Goal: Information Seeking & Learning: Learn about a topic

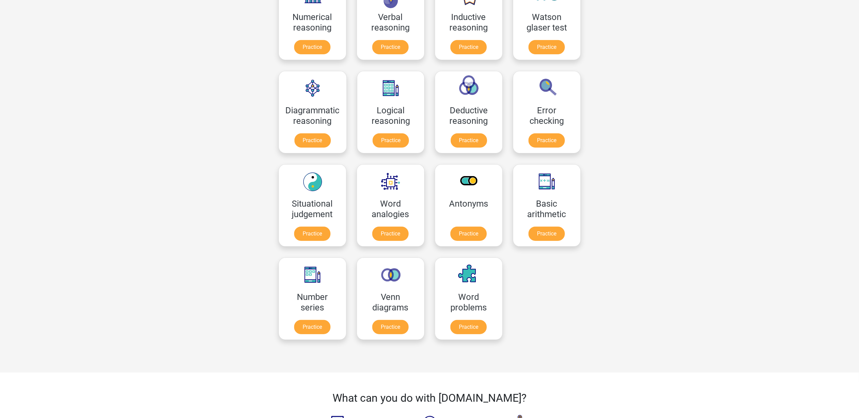
scroll to position [90, 0]
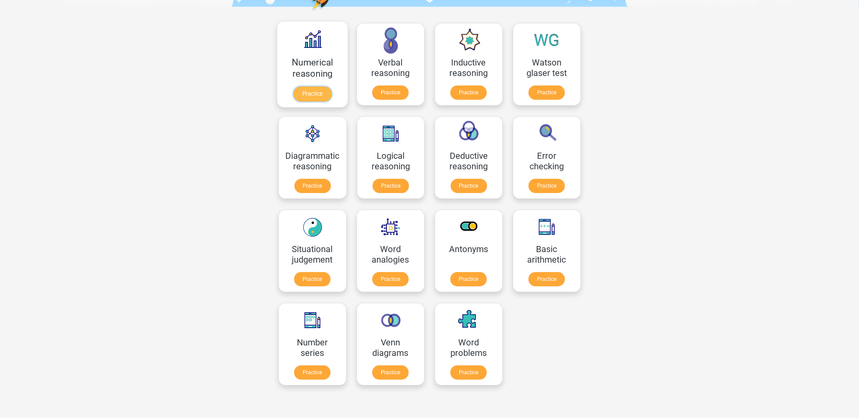
click at [309, 92] on link "Practice" at bounding box center [312, 94] width 38 height 15
click at [403, 99] on link "Practice" at bounding box center [390, 94] width 38 height 15
click at [474, 98] on link "Practice" at bounding box center [468, 94] width 38 height 15
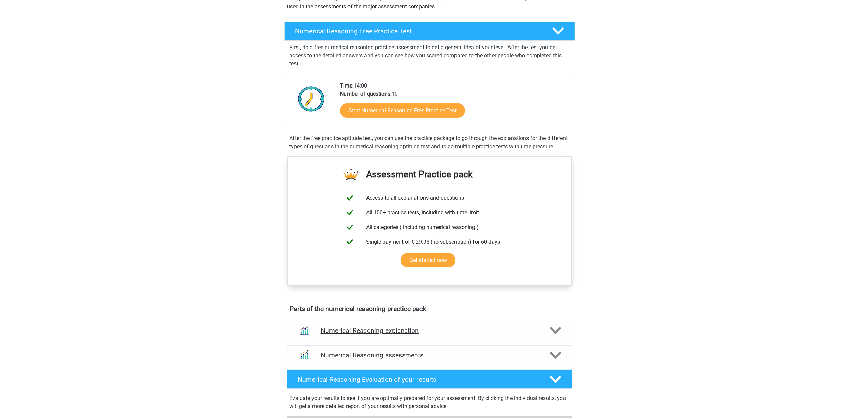
scroll to position [136, 0]
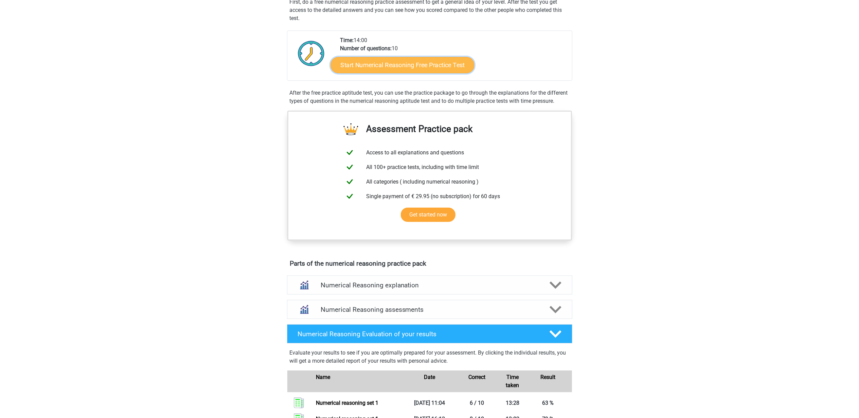
click at [401, 71] on link "Start Numerical Reasoning Free Practice Test" at bounding box center [402, 65] width 144 height 16
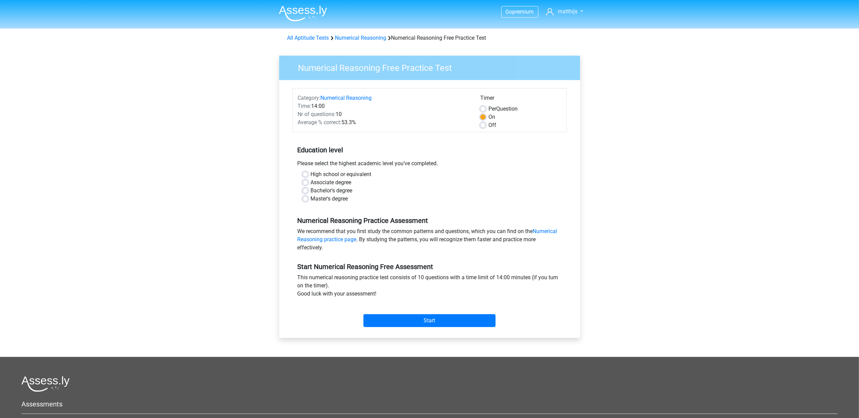
click at [311, 200] on label "Master's degree" at bounding box center [329, 199] width 37 height 8
click at [303, 200] on input "Master's degree" at bounding box center [305, 198] width 5 height 7
radio input "true"
click at [406, 324] on input "Start" at bounding box center [429, 320] width 132 height 13
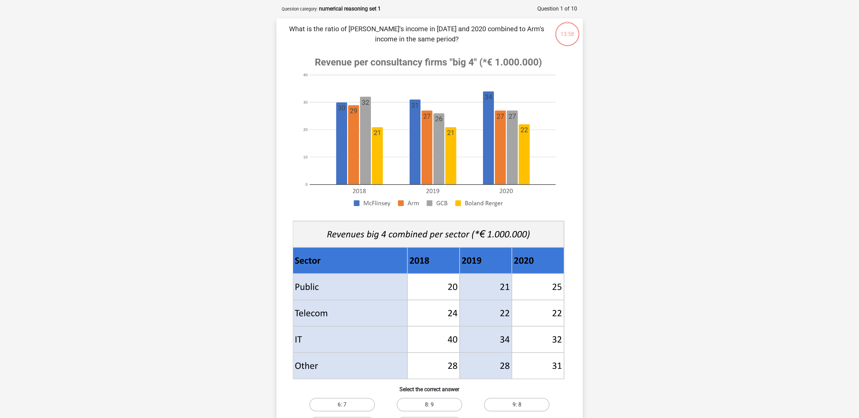
scroll to position [45, 0]
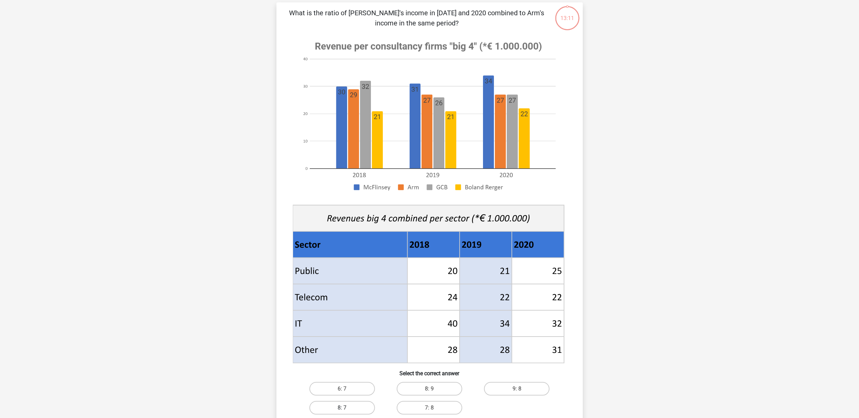
click at [350, 405] on label "8: 7" at bounding box center [342, 408] width 66 height 14
click at [346, 408] on input "8: 7" at bounding box center [344, 410] width 4 height 4
radio input "true"
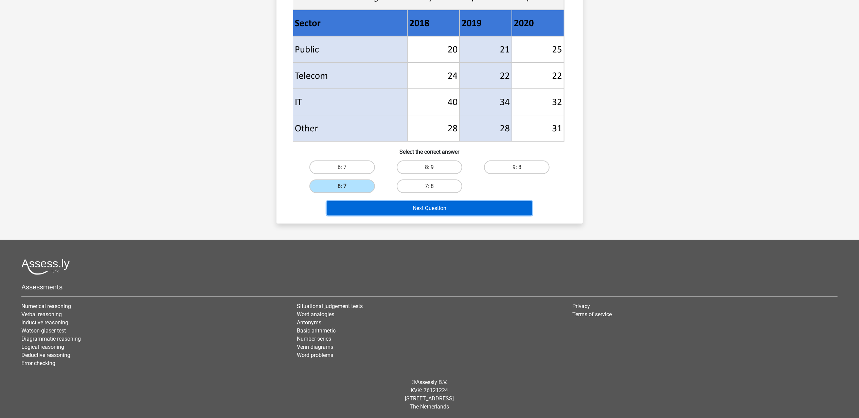
click at [495, 211] on button "Next Question" at bounding box center [429, 208] width 205 height 14
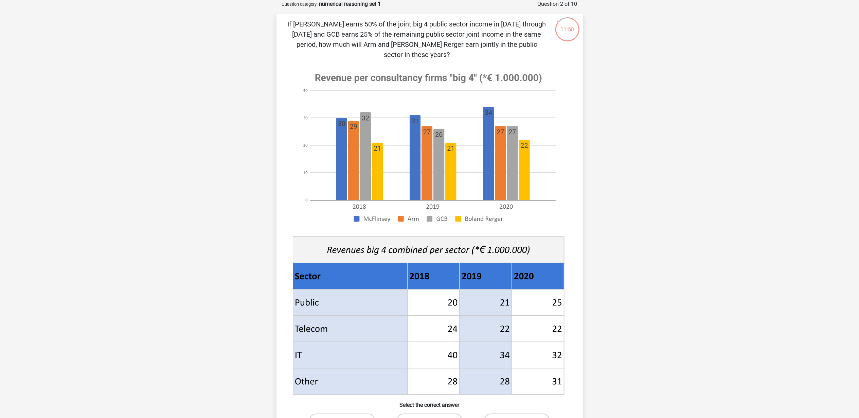
scroll to position [79, 0]
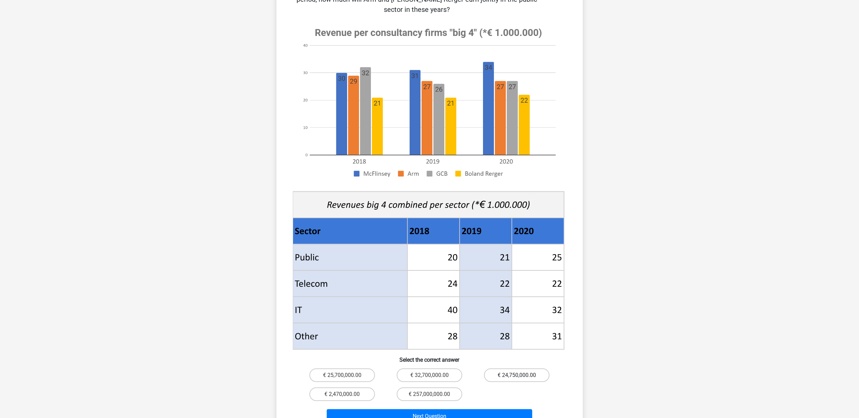
click at [515, 369] on label "€ 24,750,000.00" at bounding box center [517, 376] width 66 height 14
click at [517, 376] on input "€ 24,750,000.00" at bounding box center [519, 378] width 4 height 4
radio input "true"
click at [511, 410] on button "Next Question" at bounding box center [429, 417] width 205 height 14
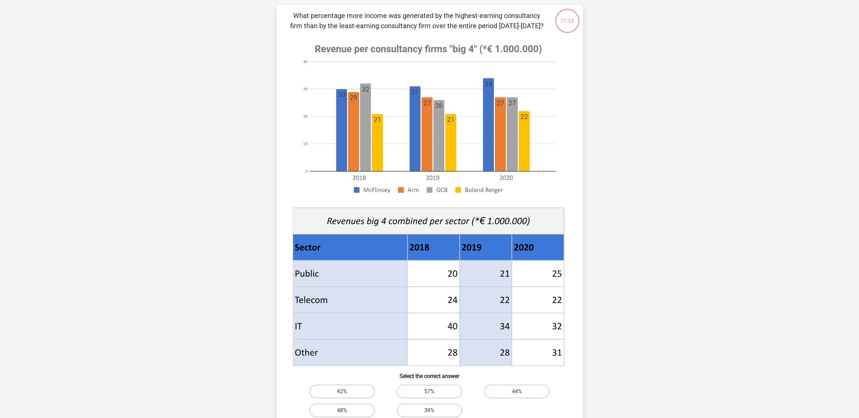
scroll to position [34, 0]
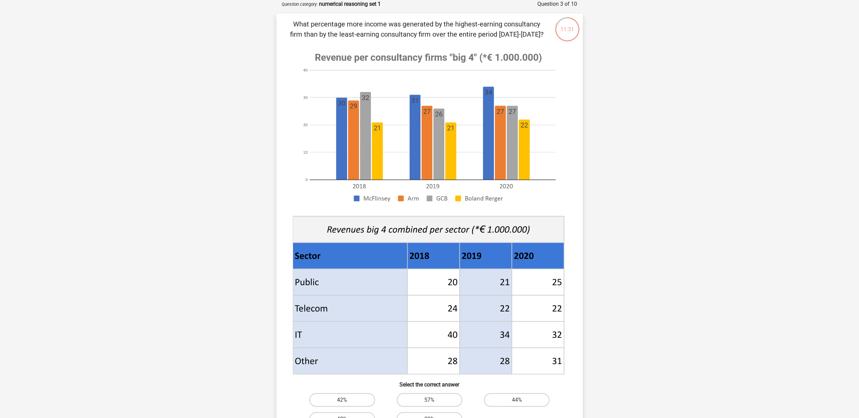
click at [237, 266] on div "Go premium matthijs matthijsdemunnik9@gmail.com" at bounding box center [429, 309] width 859 height 686
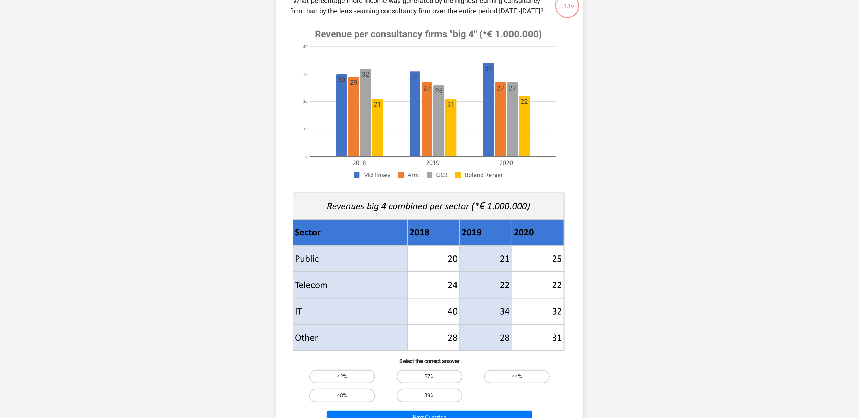
scroll to position [79, 0]
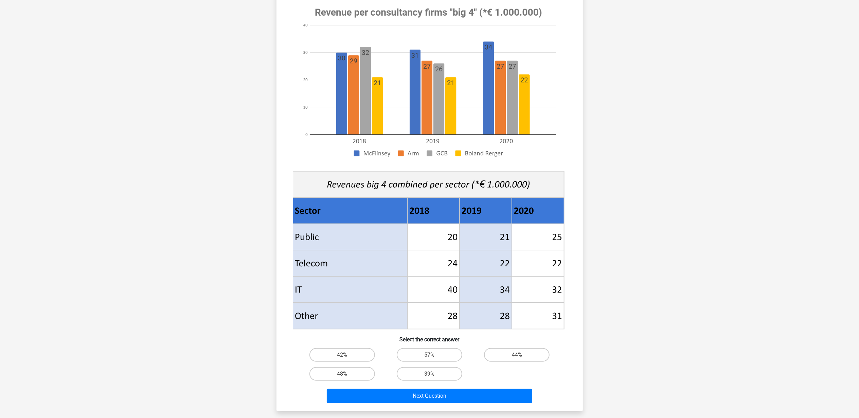
click at [237, 266] on div "Go premium matthijs matthijsdemunnik9@gmail.com" at bounding box center [429, 264] width 859 height 686
click at [454, 15] on image at bounding box center [428, 82] width 271 height 165
click at [358, 177] on icon at bounding box center [428, 185] width 271 height 26
click at [364, 159] on image at bounding box center [428, 82] width 271 height 165
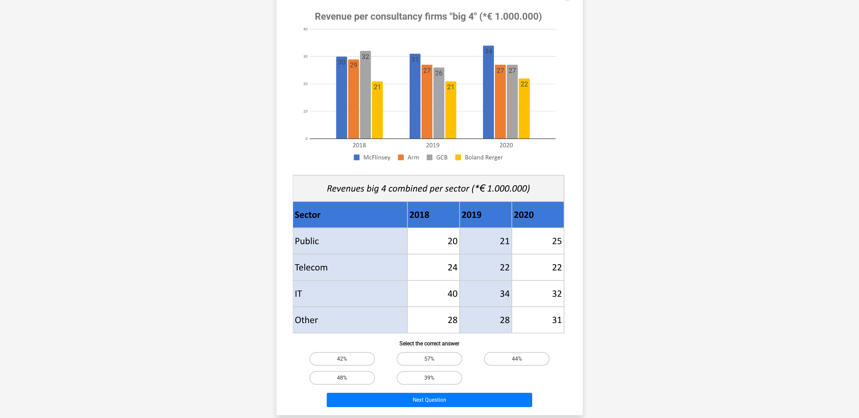
scroll to position [90, 0]
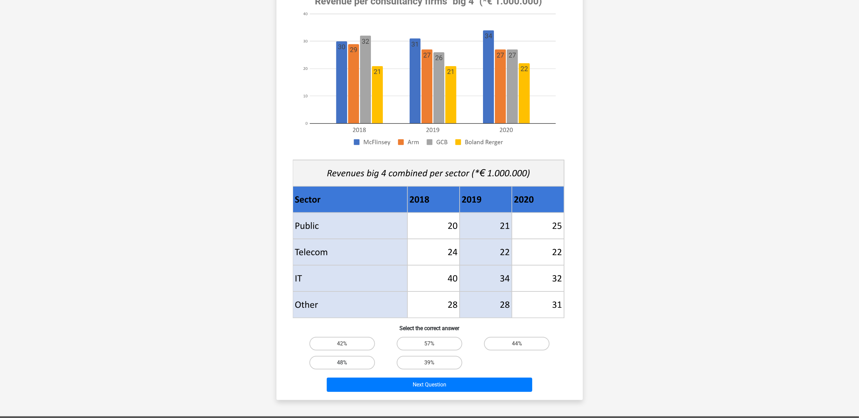
click at [328, 359] on label "48%" at bounding box center [342, 363] width 66 height 14
click at [342, 363] on input "48%" at bounding box center [344, 365] width 4 height 4
radio input "true"
click at [413, 385] on button "Next Question" at bounding box center [429, 385] width 205 height 14
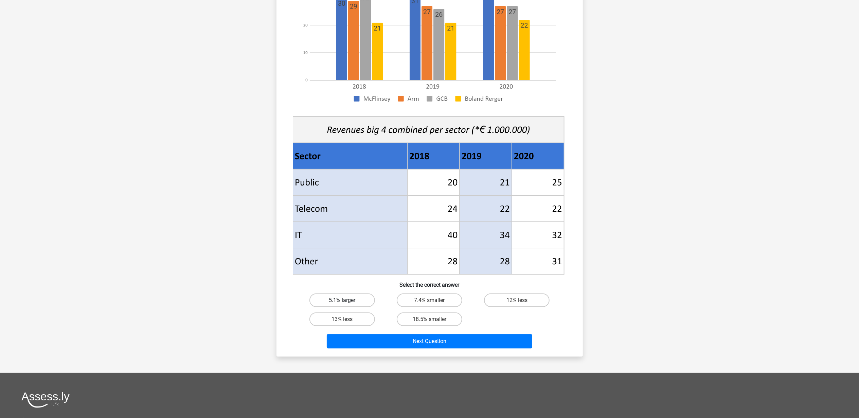
scroll to position [136, 0]
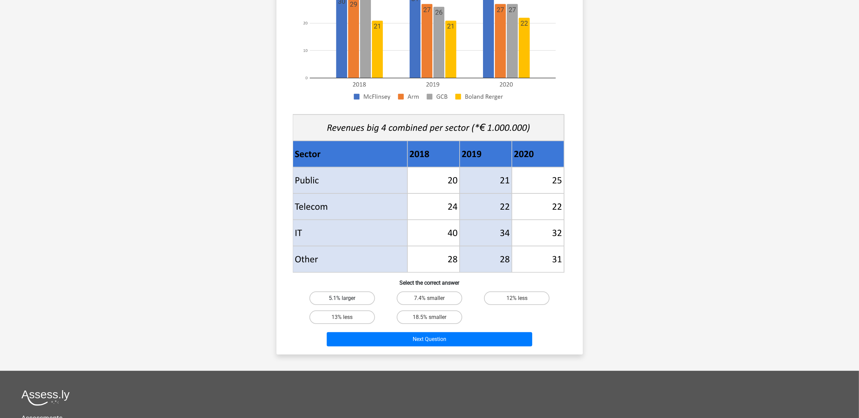
click at [339, 295] on label "5.1% larger" at bounding box center [342, 299] width 66 height 14
click at [342, 299] on input "5.1% larger" at bounding box center [344, 301] width 4 height 4
radio input "true"
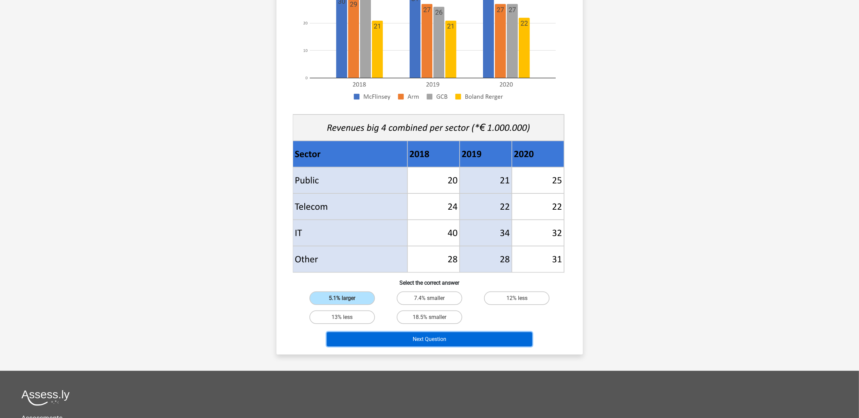
click at [419, 343] on button "Next Question" at bounding box center [429, 339] width 205 height 14
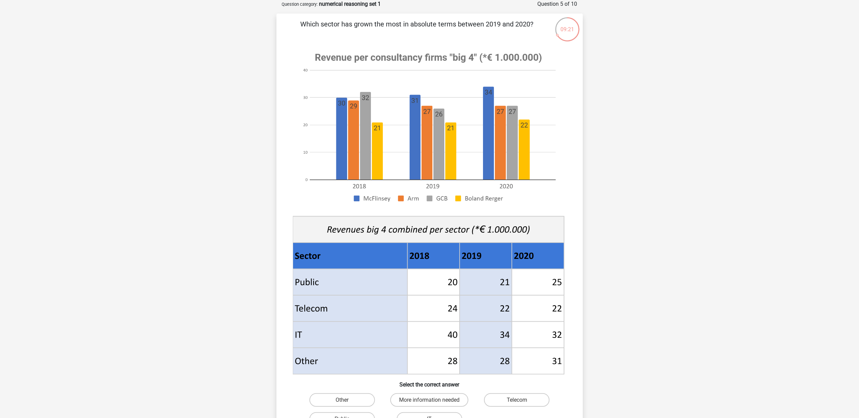
scroll to position [79, 0]
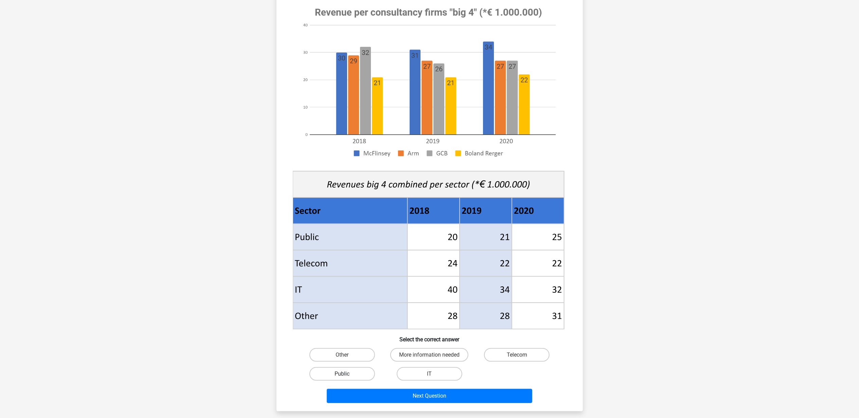
click at [355, 372] on label "Public" at bounding box center [342, 374] width 66 height 14
click at [346, 374] on input "Public" at bounding box center [344, 376] width 4 height 4
radio input "true"
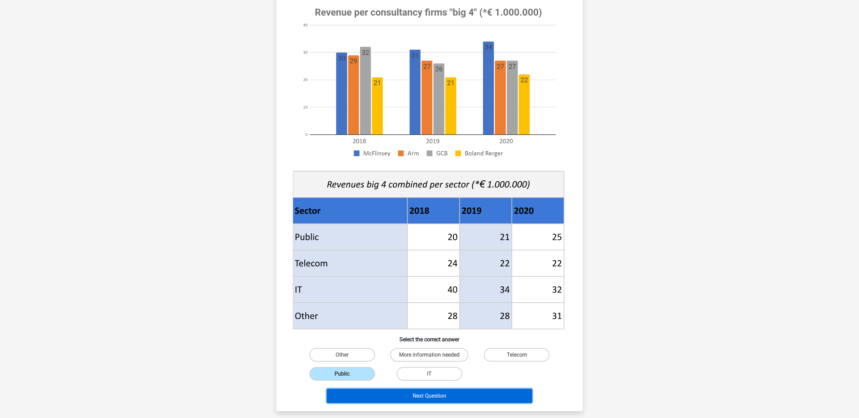
click at [385, 401] on button "Next Question" at bounding box center [429, 396] width 205 height 14
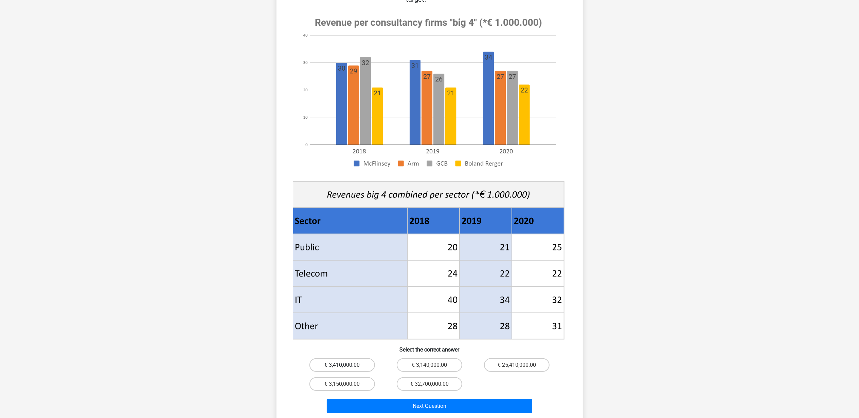
click at [336, 359] on label "€ 3,410,000.00" at bounding box center [342, 366] width 66 height 14
click at [342, 365] on input "€ 3,410,000.00" at bounding box center [344, 367] width 4 height 4
radio input "true"
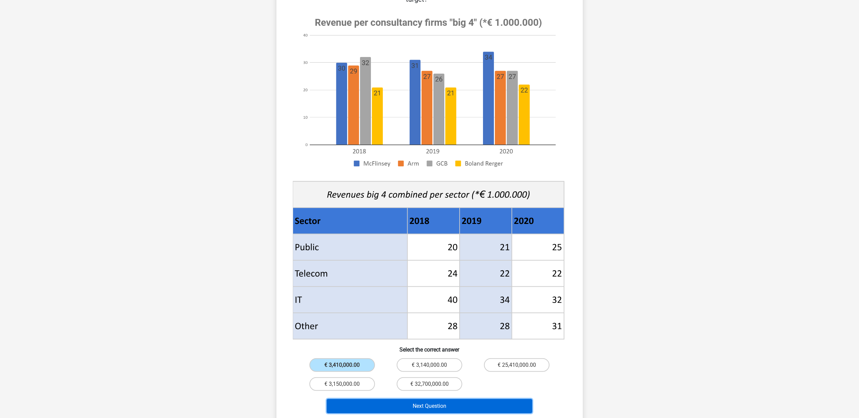
click at [339, 399] on button "Next Question" at bounding box center [429, 406] width 205 height 14
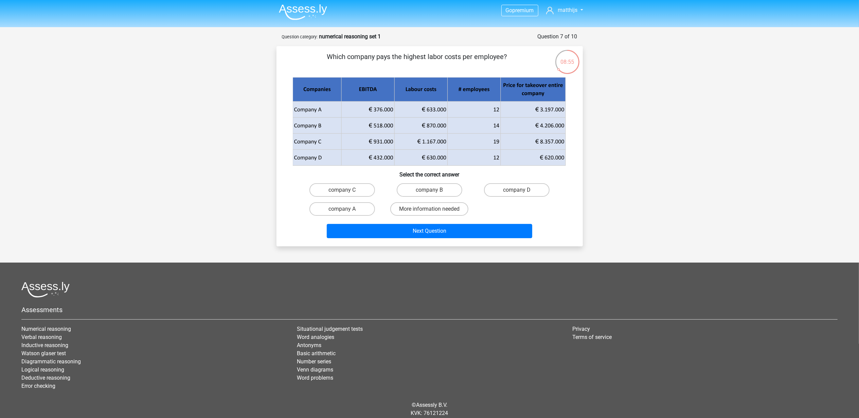
scroll to position [0, 0]
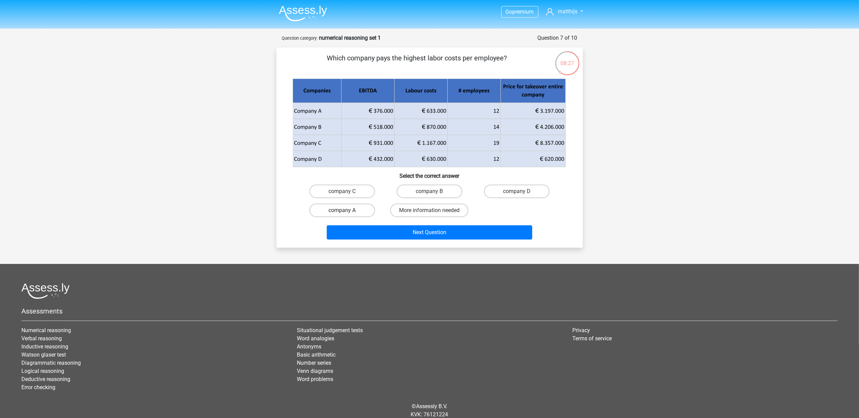
click at [338, 207] on label "company A" at bounding box center [342, 211] width 66 height 14
click at [342, 211] on input "company A" at bounding box center [344, 213] width 4 height 4
radio input "true"
click at [439, 192] on label "company B" at bounding box center [430, 192] width 66 height 14
click at [434, 192] on input "company B" at bounding box center [431, 194] width 4 height 4
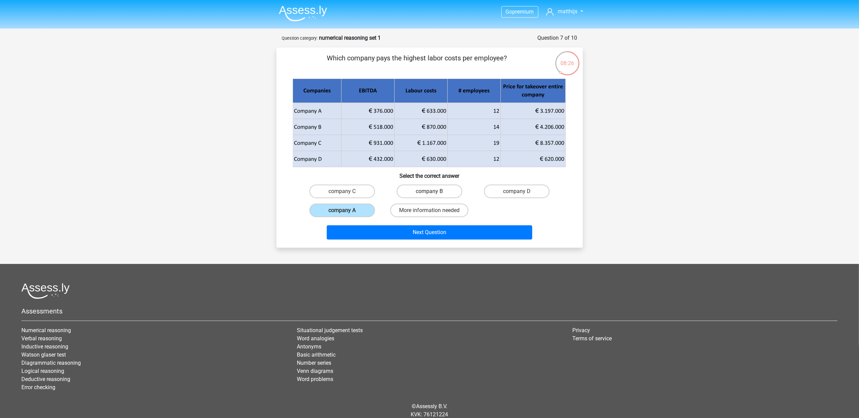
radio input "true"
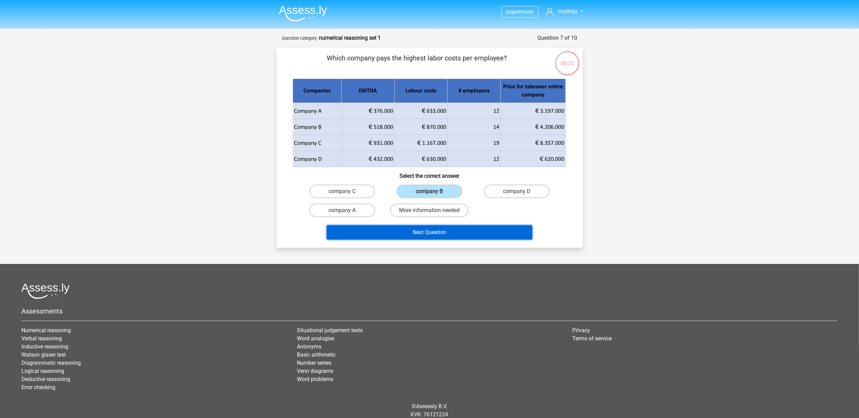
click at [444, 231] on button "Next Question" at bounding box center [429, 233] width 205 height 14
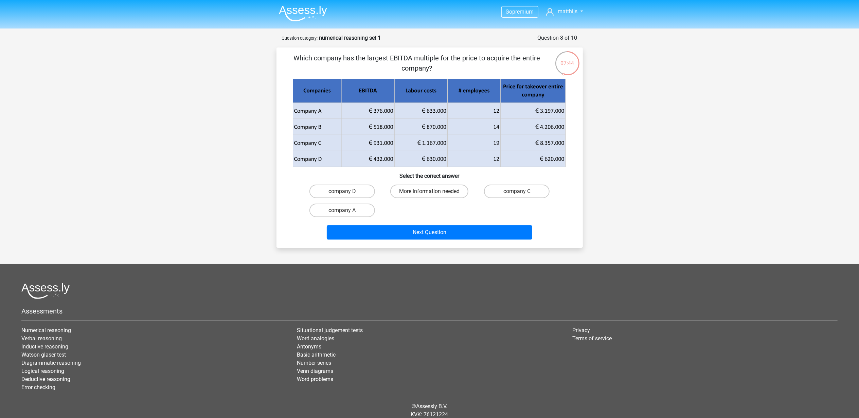
click at [310, 253] on div "Go premium matthijs matthijsdemunnik9@gmail.com" at bounding box center [429, 222] width 859 height 444
click at [523, 195] on label "company C" at bounding box center [517, 192] width 66 height 14
click at [521, 195] on input "company C" at bounding box center [519, 194] width 4 height 4
radio input "true"
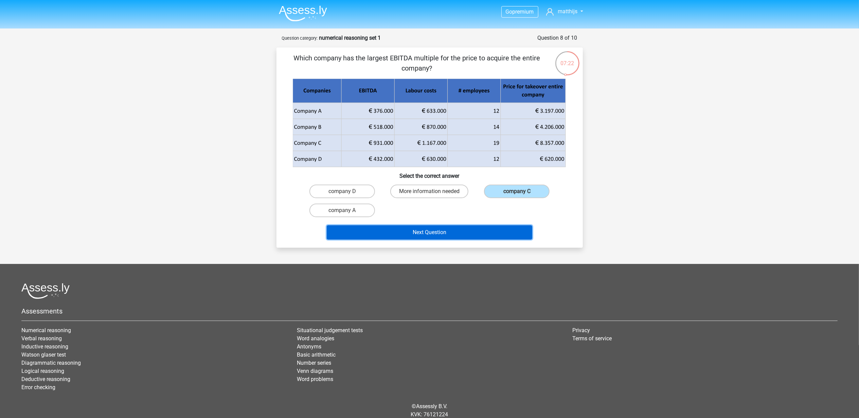
click at [497, 235] on button "Next Question" at bounding box center [429, 233] width 205 height 14
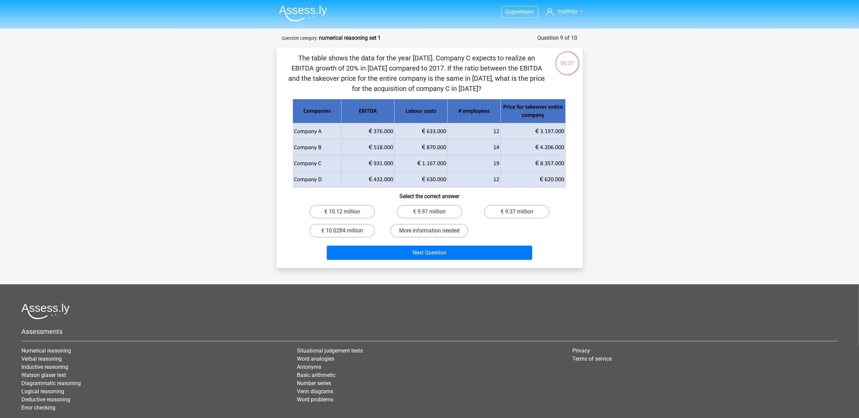
click at [345, 232] on input "€ 10.0284 million" at bounding box center [344, 233] width 4 height 4
radio input "true"
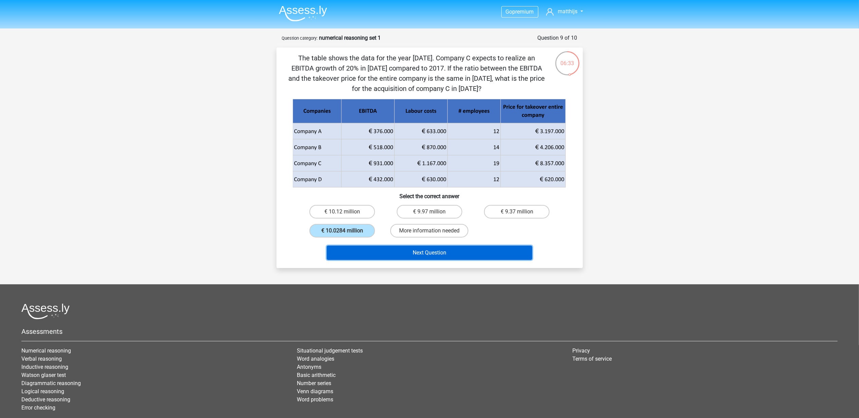
click at [348, 253] on button "Next Question" at bounding box center [429, 253] width 205 height 14
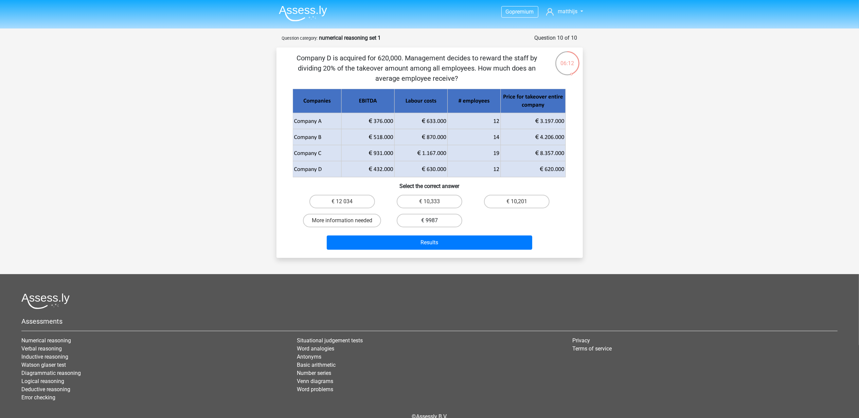
drag, startPoint x: 420, startPoint y: 203, endPoint x: 415, endPoint y: 215, distance: 13.4
click at [420, 202] on label "€ 10,333" at bounding box center [430, 202] width 66 height 14
click at [429, 202] on input "€ 10,333" at bounding box center [431, 204] width 4 height 4
radio input "true"
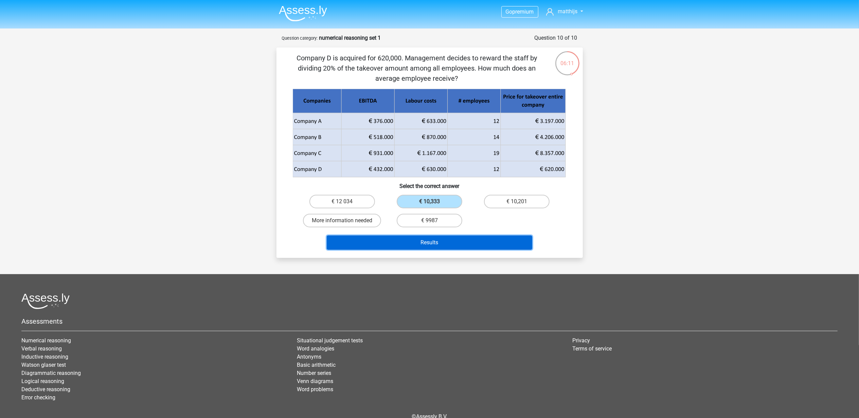
click at [403, 240] on button "Results" at bounding box center [429, 243] width 205 height 14
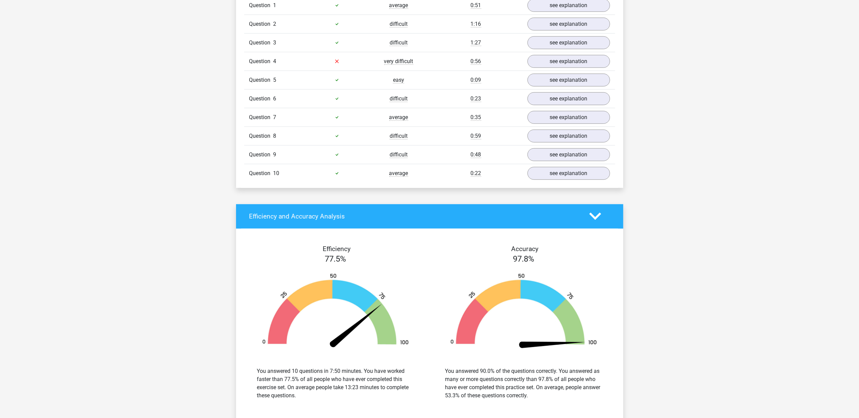
scroll to position [453, 0]
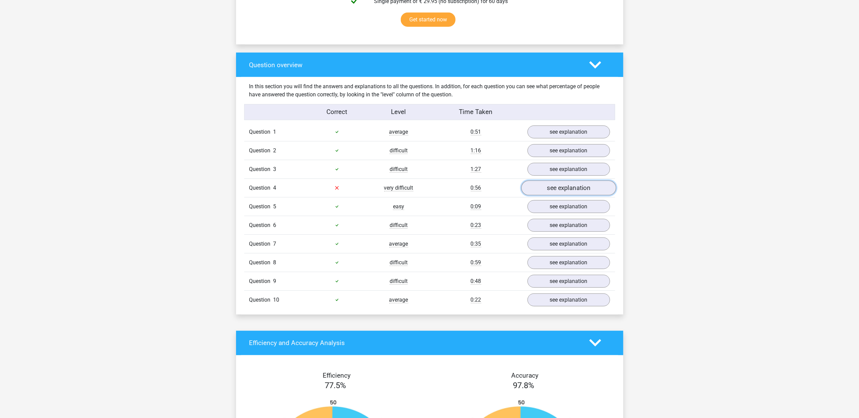
click at [571, 190] on link "see explanation" at bounding box center [568, 188] width 95 height 15
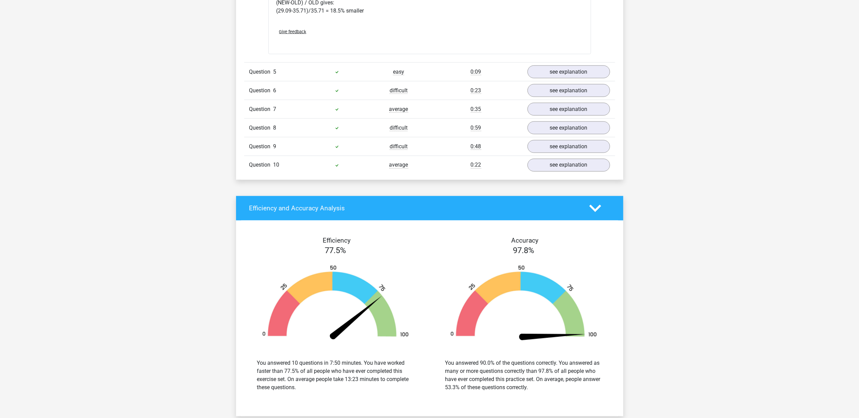
scroll to position [1177, 0]
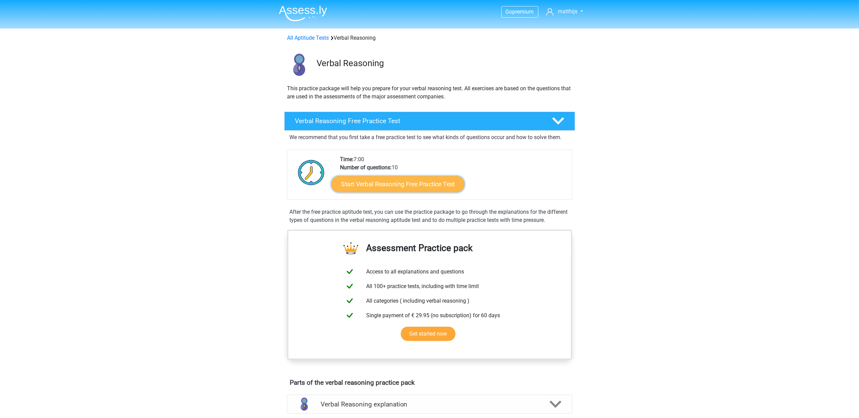
click at [393, 185] on link "Start Verbal Reasoning Free Practice Test" at bounding box center [397, 184] width 133 height 16
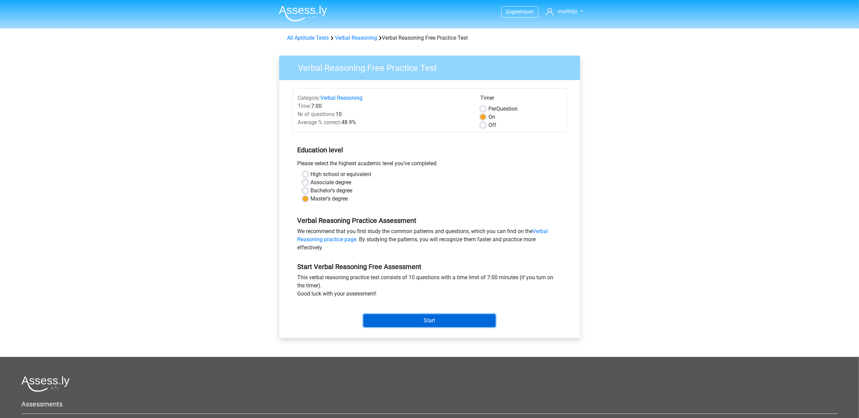
click at [398, 318] on input "Start" at bounding box center [429, 320] width 132 height 13
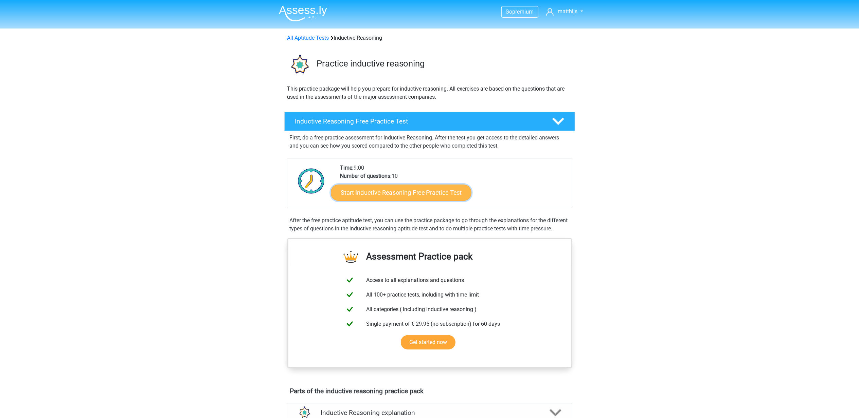
click at [408, 200] on link "Start Inductive Reasoning Free Practice Test" at bounding box center [401, 192] width 141 height 16
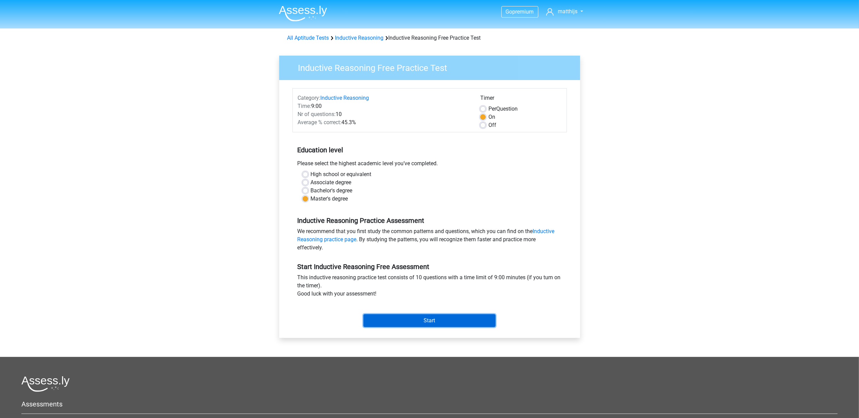
click at [410, 321] on input "Start" at bounding box center [429, 320] width 132 height 13
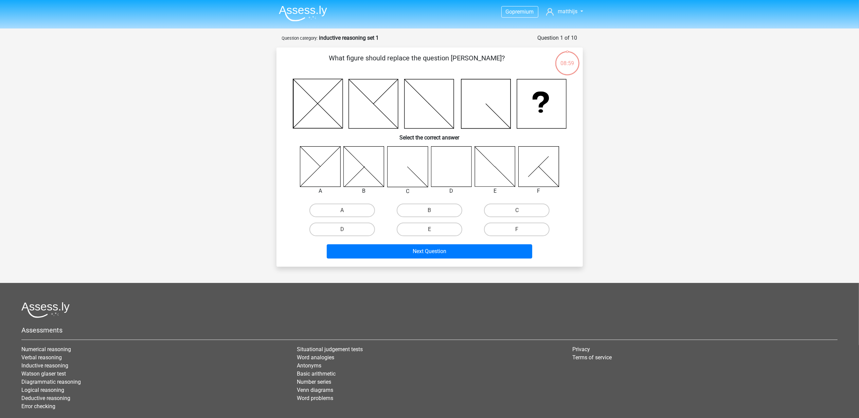
click at [454, 173] on icon at bounding box center [451, 166] width 40 height 40
click at [355, 228] on label "D" at bounding box center [342, 230] width 66 height 14
click at [346, 230] on input "D" at bounding box center [344, 232] width 4 height 4
radio input "true"
click at [394, 248] on button "Next Question" at bounding box center [429, 252] width 205 height 14
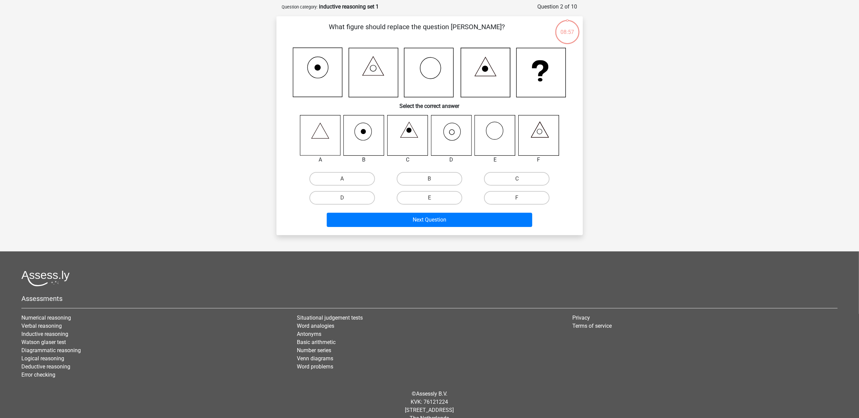
scroll to position [34, 0]
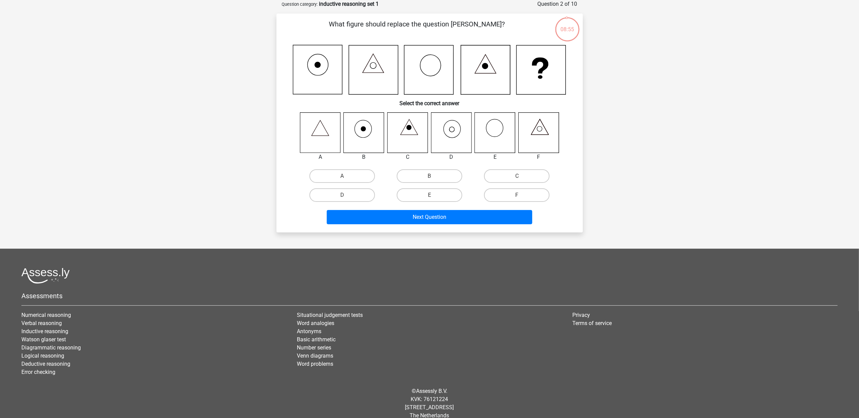
click at [455, 139] on icon at bounding box center [451, 132] width 40 height 40
click at [359, 194] on label "D" at bounding box center [342, 195] width 66 height 14
click at [346, 195] on input "D" at bounding box center [344, 197] width 4 height 4
radio input "true"
click at [367, 228] on div "What figure should replace the question mark? Select the correct answer A B C" at bounding box center [429, 123] width 306 height 219
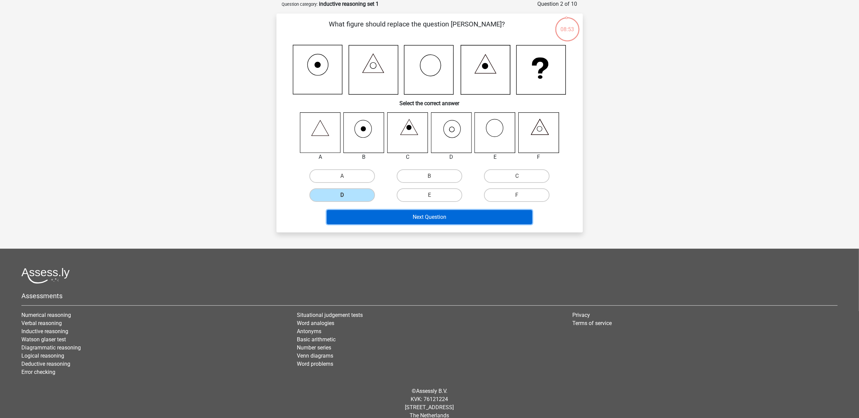
click at [367, 221] on button "Next Question" at bounding box center [429, 217] width 205 height 14
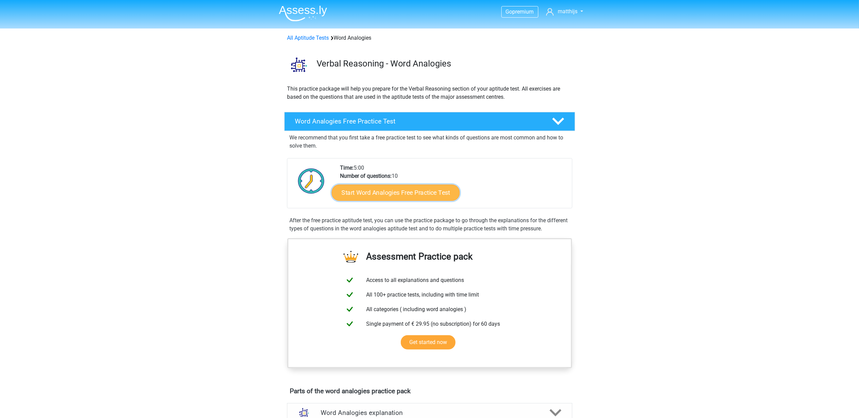
click at [380, 200] on link "Start Word Analogies Free Practice Test" at bounding box center [395, 192] width 128 height 16
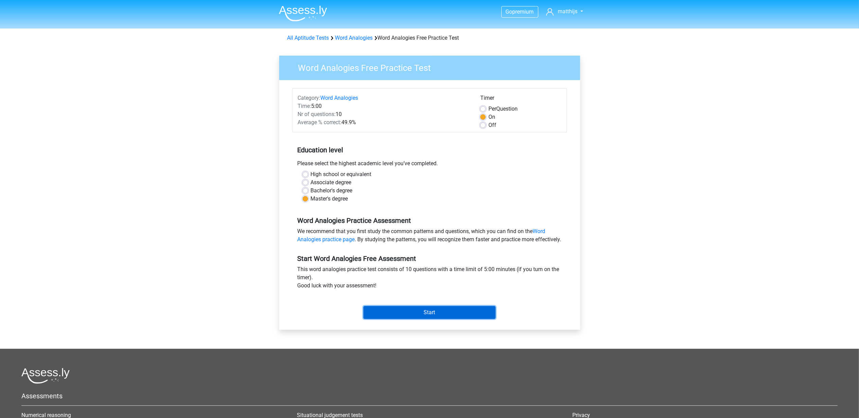
click at [442, 319] on input "Start" at bounding box center [429, 312] width 132 height 13
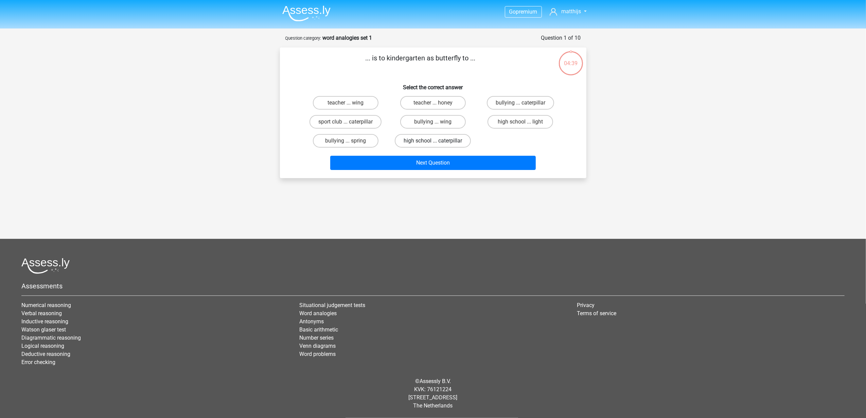
click at [441, 138] on label "high school ... caterpillar" at bounding box center [433, 141] width 76 height 14
click at [437, 141] on input "high school ... caterpillar" at bounding box center [435, 143] width 4 height 4
radio input "true"
click at [437, 154] on div "Next Question" at bounding box center [433, 161] width 285 height 22
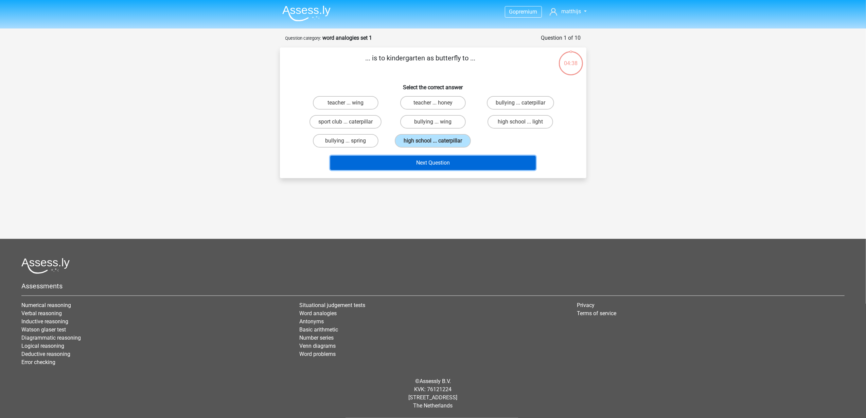
click at [435, 156] on button "Next Question" at bounding box center [432, 163] width 205 height 14
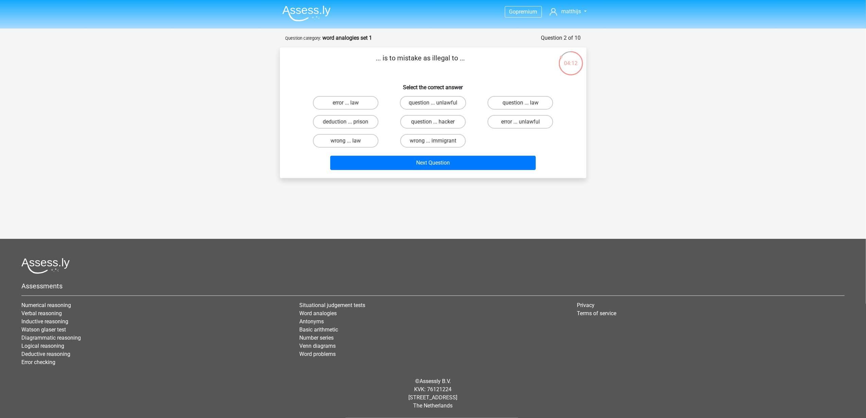
click at [253, 200] on div "Go premium matthijs matthijsdemunnik9@gmail.com" at bounding box center [433, 187] width 866 height 374
click at [533, 123] on label "error ... unlawful" at bounding box center [520, 122] width 66 height 14
click at [525, 123] on input "error ... unlawful" at bounding box center [522, 124] width 4 height 4
radio input "true"
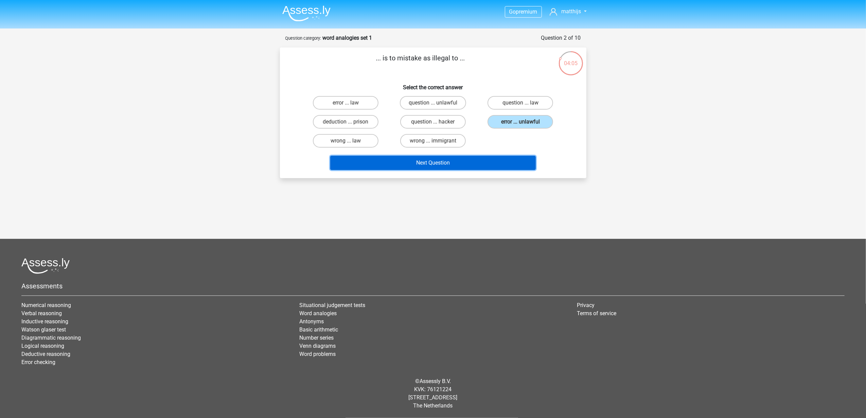
click at [507, 162] on button "Next Question" at bounding box center [432, 163] width 205 height 14
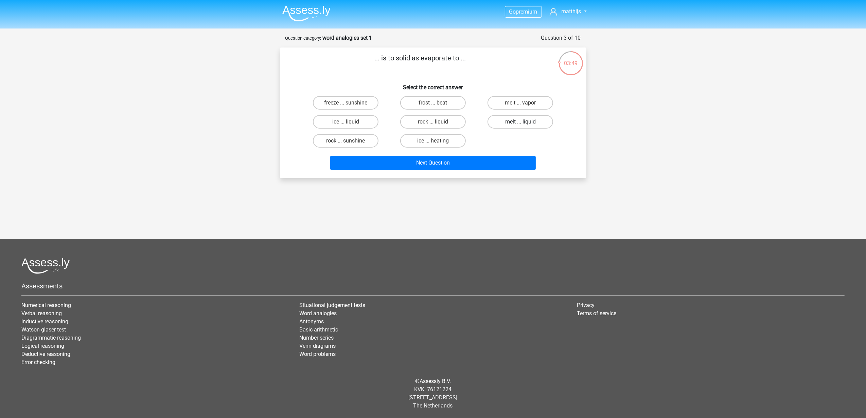
click at [516, 120] on label "melt ... liquid" at bounding box center [520, 122] width 66 height 14
click at [520, 122] on input "melt ... liquid" at bounding box center [522, 124] width 4 height 4
radio input "true"
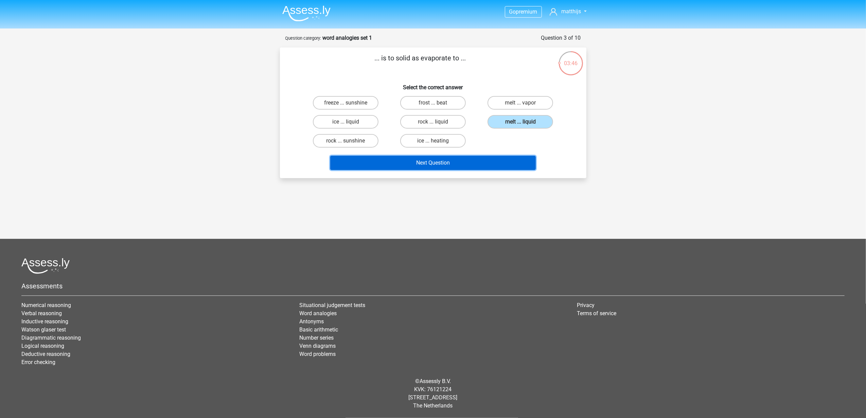
click at [502, 163] on button "Next Question" at bounding box center [432, 163] width 205 height 14
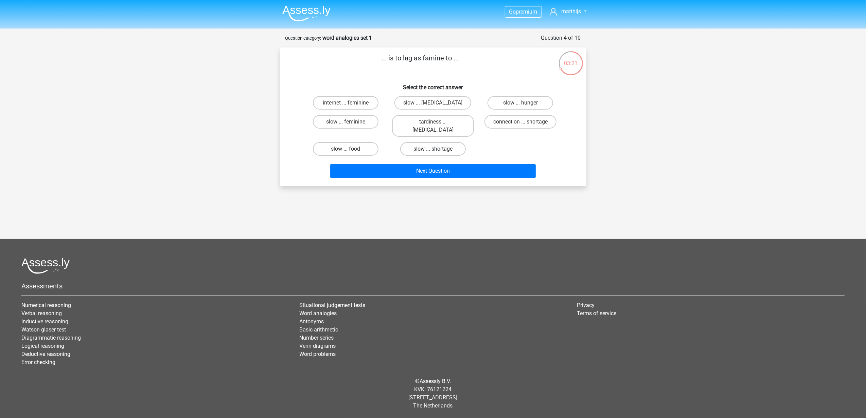
click at [457, 142] on label "slow ... shortage" at bounding box center [433, 149] width 66 height 14
click at [437, 149] on input "slow ... shortage" at bounding box center [435, 151] width 4 height 4
radio input "true"
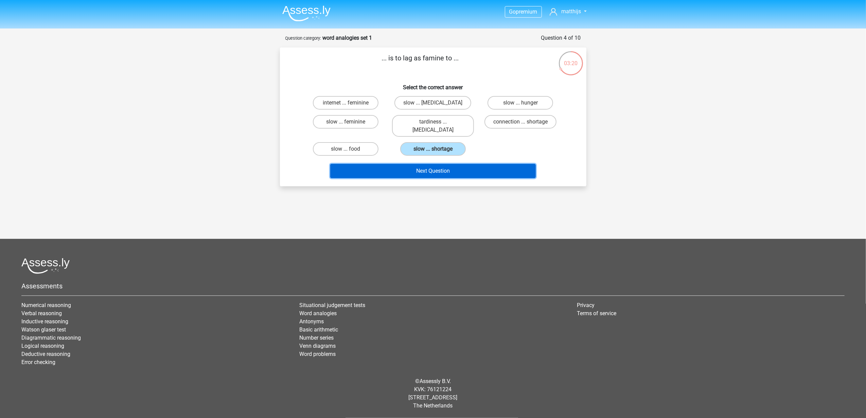
click at [451, 164] on button "Next Question" at bounding box center [432, 171] width 205 height 14
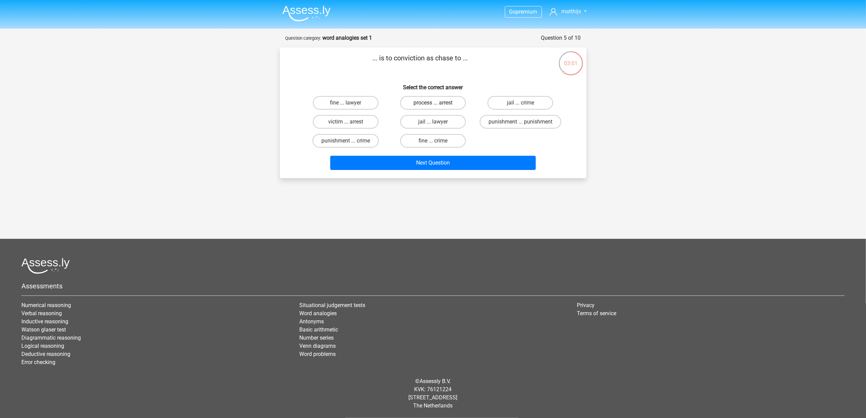
click at [439, 106] on label "process ... arrest" at bounding box center [433, 103] width 66 height 14
click at [437, 106] on input "process ... arrest" at bounding box center [435, 105] width 4 height 4
radio input "true"
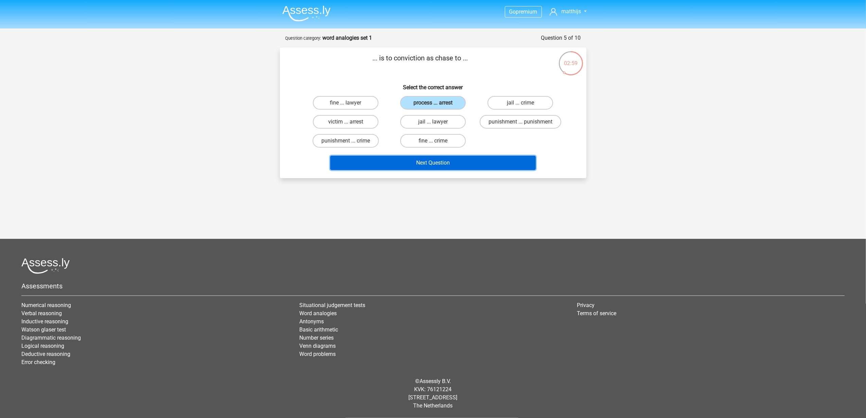
click at [432, 162] on button "Next Question" at bounding box center [432, 163] width 205 height 14
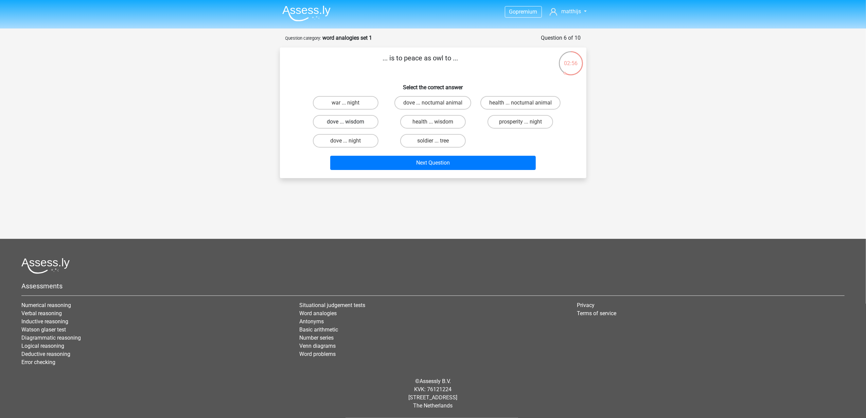
click at [359, 122] on label "dove ... wisdom" at bounding box center [346, 122] width 66 height 14
click at [350, 122] on input "dove ... wisdom" at bounding box center [347, 124] width 4 height 4
radio input "true"
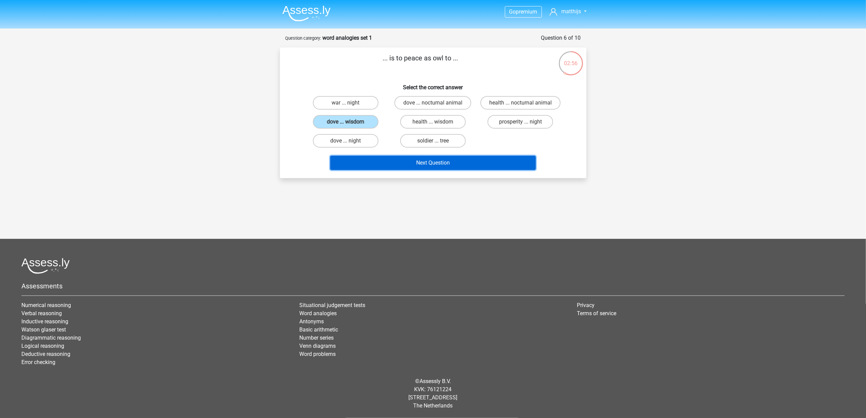
click at [378, 159] on button "Next Question" at bounding box center [432, 163] width 205 height 14
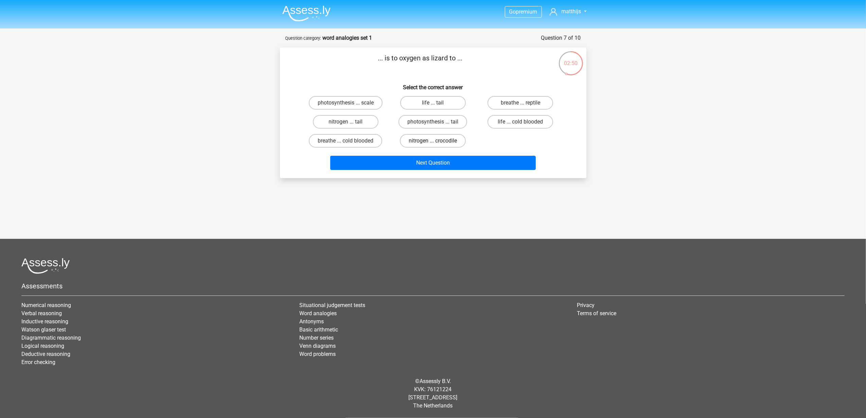
click at [423, 142] on label "nitrogen ... crocodile" at bounding box center [433, 141] width 66 height 14
click at [433, 142] on input "nitrogen ... crocodile" at bounding box center [435, 143] width 4 height 4
radio input "true"
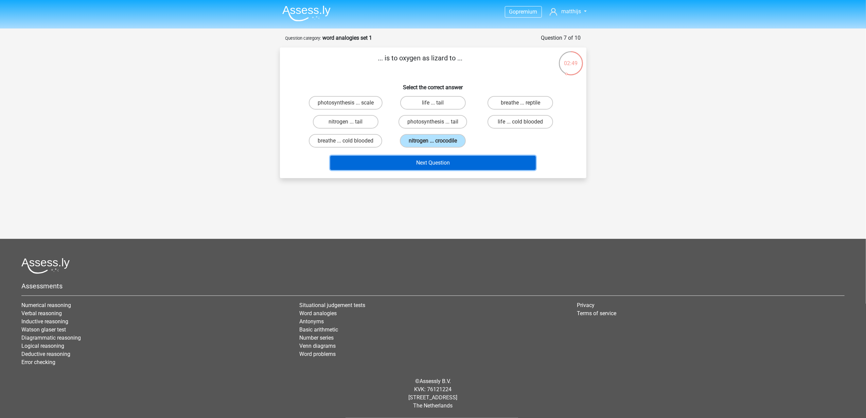
click at [415, 166] on button "Next Question" at bounding box center [432, 163] width 205 height 14
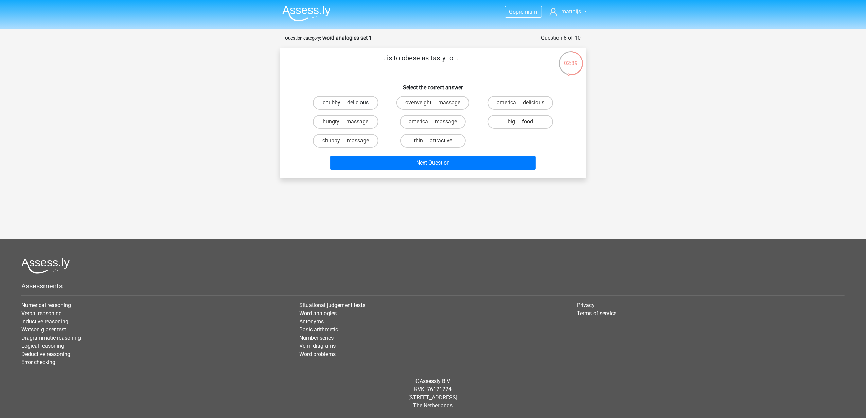
click at [368, 105] on label "chubby ... delicious" at bounding box center [346, 103] width 66 height 14
click at [350, 105] on input "chubby ... delicious" at bounding box center [347, 105] width 4 height 4
radio input "true"
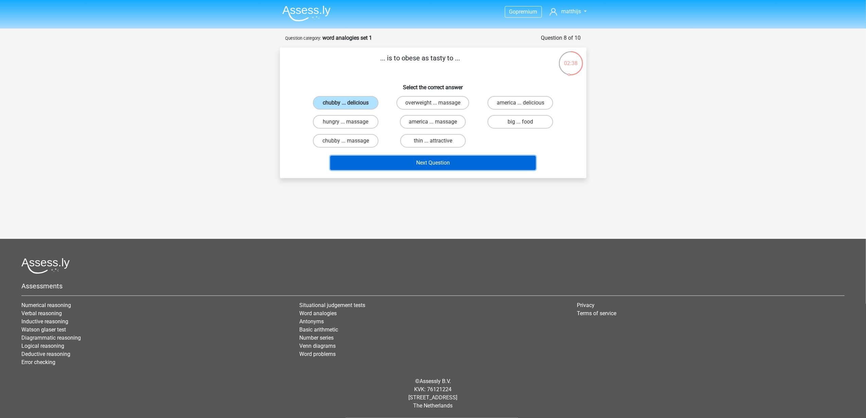
click at [382, 167] on button "Next Question" at bounding box center [432, 163] width 205 height 14
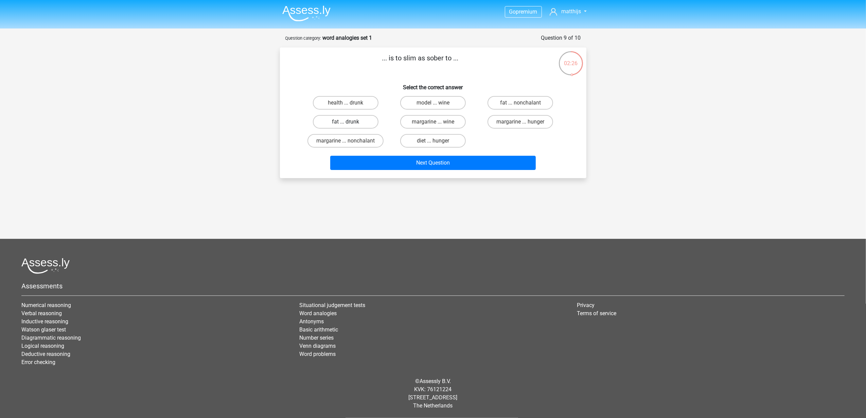
click at [366, 123] on label "fat ... drunk" at bounding box center [346, 122] width 66 height 14
click at [350, 123] on input "fat ... drunk" at bounding box center [347, 124] width 4 height 4
radio input "true"
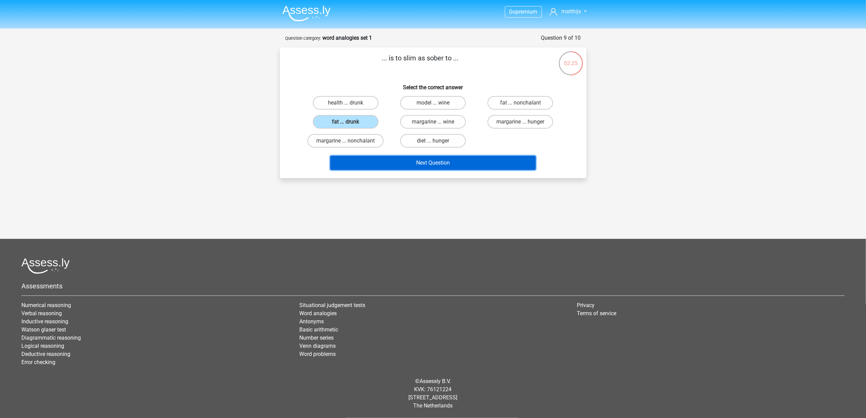
click at [371, 159] on button "Next Question" at bounding box center [432, 163] width 205 height 14
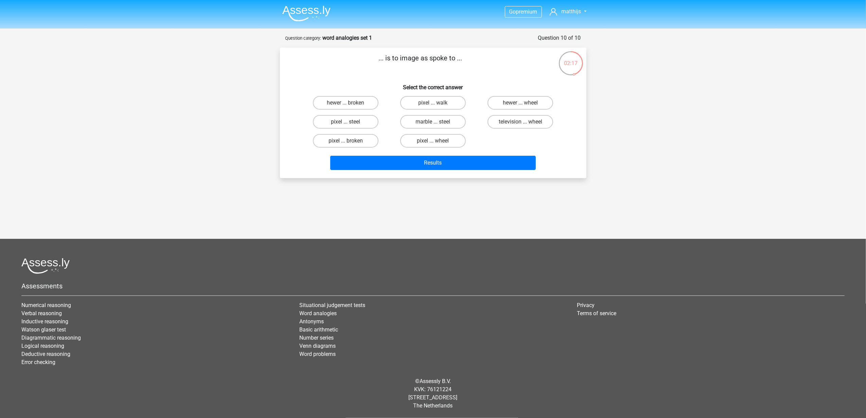
click at [300, 158] on div "Results" at bounding box center [433, 161] width 285 height 22
drag, startPoint x: 401, startPoint y: 86, endPoint x: 476, endPoint y: 90, distance: 75.2
click at [476, 90] on h6 "Select the correct answer" at bounding box center [433, 85] width 285 height 12
drag, startPoint x: 476, startPoint y: 90, endPoint x: 441, endPoint y: 83, distance: 35.9
click at [441, 83] on h6 "Select the correct answer" at bounding box center [433, 85] width 285 height 12
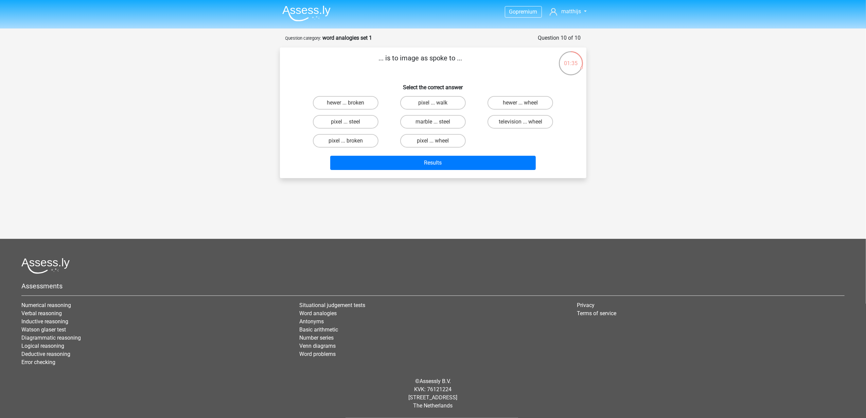
click at [390, 120] on div "marble ... steel" at bounding box center [432, 121] width 87 height 19
click at [435, 139] on label "pixel ... wheel" at bounding box center [433, 141] width 66 height 14
click at [435, 141] on input "pixel ... wheel" at bounding box center [435, 143] width 4 height 4
radio input "true"
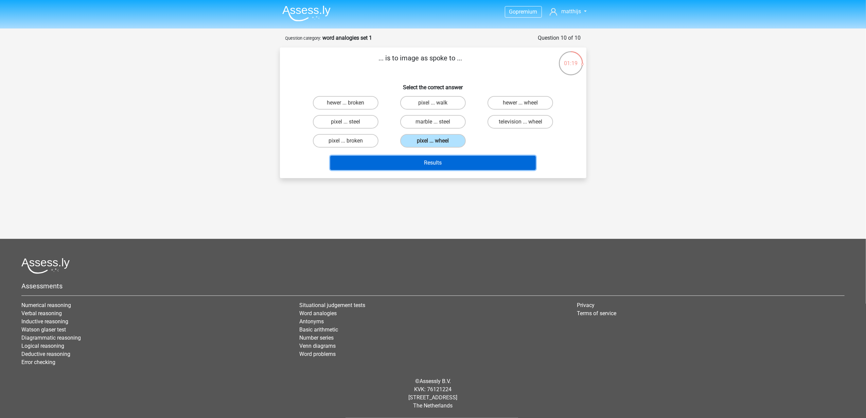
click at [435, 160] on button "Results" at bounding box center [432, 163] width 205 height 14
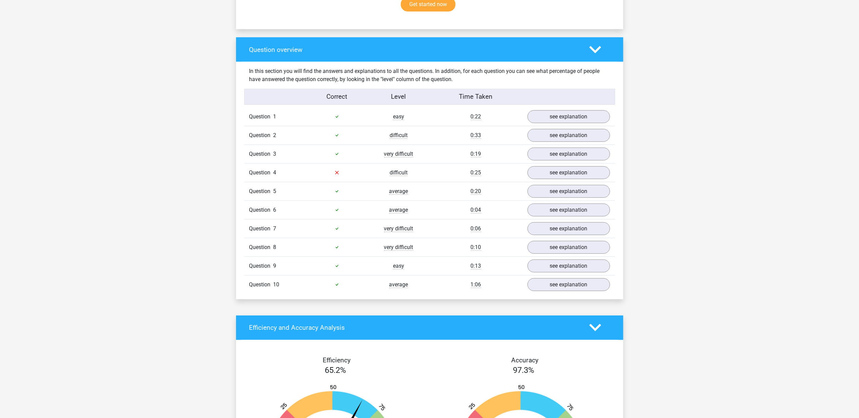
scroll to position [453, 0]
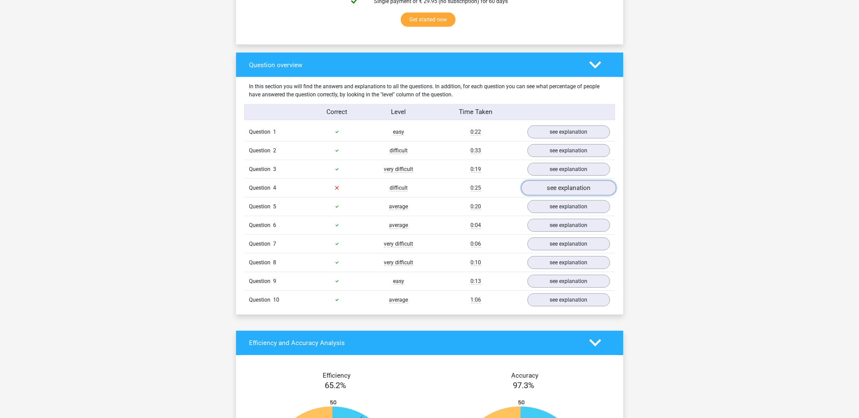
click at [571, 193] on link "see explanation" at bounding box center [568, 188] width 95 height 15
